Goal: Task Accomplishment & Management: Complete application form

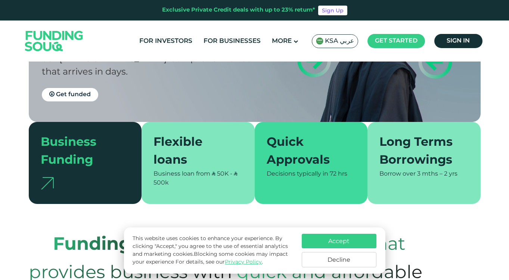
scroll to position [124, 0]
click at [80, 91] on link "Get funded" at bounding box center [70, 94] width 56 height 13
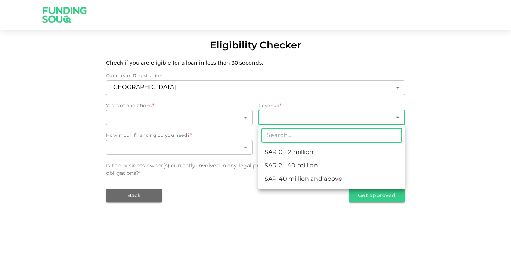
click at [306, 120] on body "Eligibility Checker Check if you are eligible for a loan in less than 30 second…" at bounding box center [255, 140] width 511 height 280
click at [208, 224] on div at bounding box center [255, 140] width 511 height 280
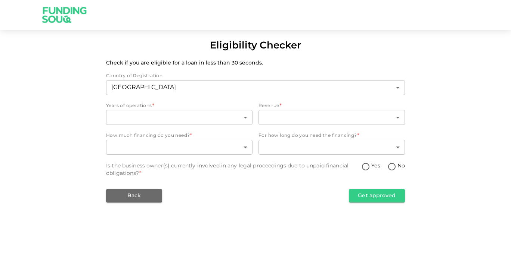
click at [359, 139] on div "For how long do you need the financing? *" at bounding box center [331, 136] width 146 height 7
click at [358, 143] on body "Eligibility Checker Check if you are eligible for a loan in less than 30 second…" at bounding box center [255, 140] width 511 height 280
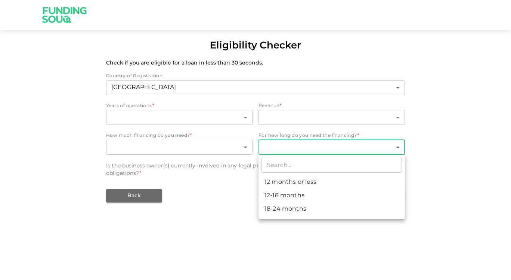
click at [210, 212] on div at bounding box center [255, 140] width 511 height 280
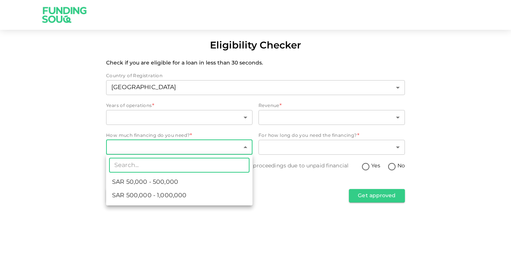
click at [194, 152] on body "Eligibility Checker Check if you are eligible for a loan in less than 30 second…" at bounding box center [255, 140] width 511 height 280
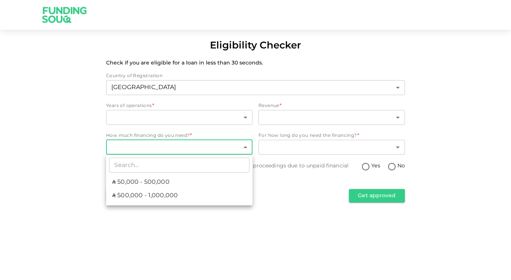
click at [187, 121] on div at bounding box center [255, 140] width 511 height 280
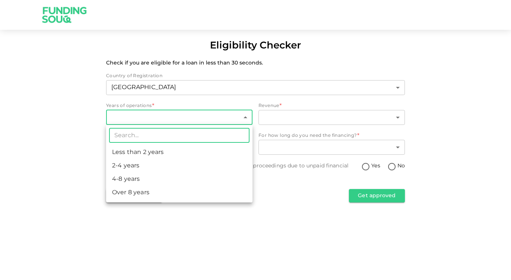
click at [179, 111] on body "Eligibility Checker Check if you are eligible for a loan in less than 30 second…" at bounding box center [255, 140] width 511 height 280
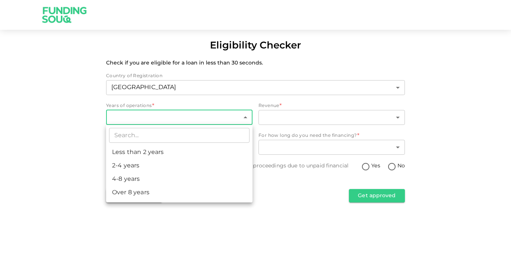
click at [290, 208] on div at bounding box center [255, 140] width 511 height 280
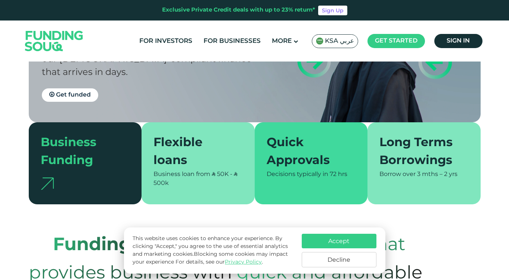
click at [180, 147] on div "Flexible loans" at bounding box center [193, 152] width 80 height 36
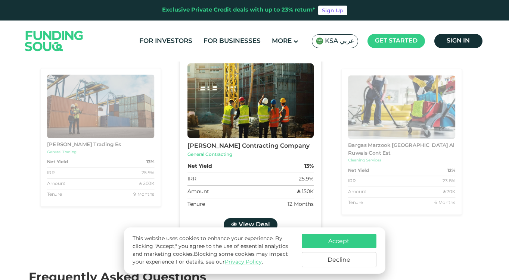
scroll to position [1097, 0]
